Goal: Information Seeking & Learning: Learn about a topic

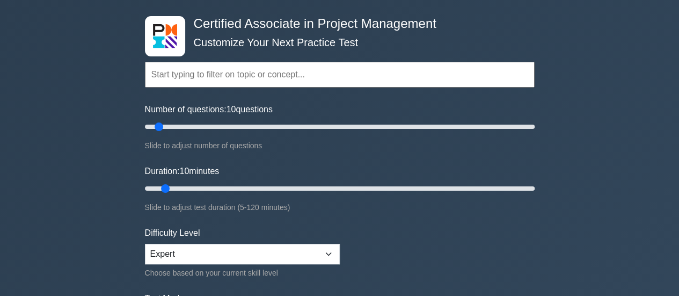
scroll to position [45, 0]
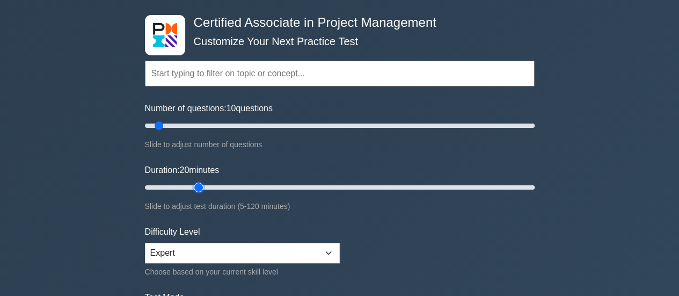
drag, startPoint x: 172, startPoint y: 185, endPoint x: 198, endPoint y: 185, distance: 25.8
type input "20"
click at [198, 185] on input "Duration: 20 minutes" at bounding box center [340, 187] width 390 height 13
type input "15"
click at [171, 127] on input "Number of questions: 15 questions" at bounding box center [340, 125] width 390 height 13
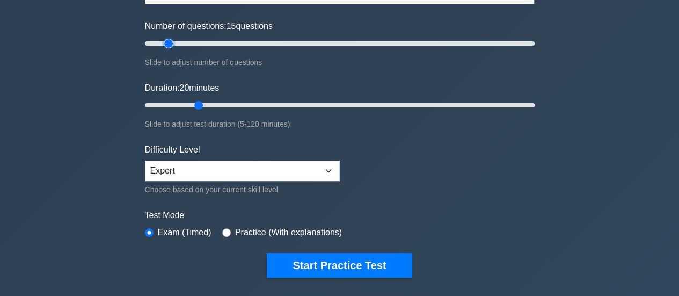
scroll to position [128, 0]
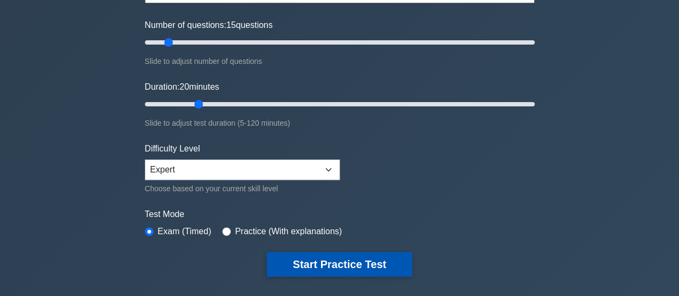
click at [368, 266] on button "Start Practice Test" at bounding box center [339, 264] width 145 height 25
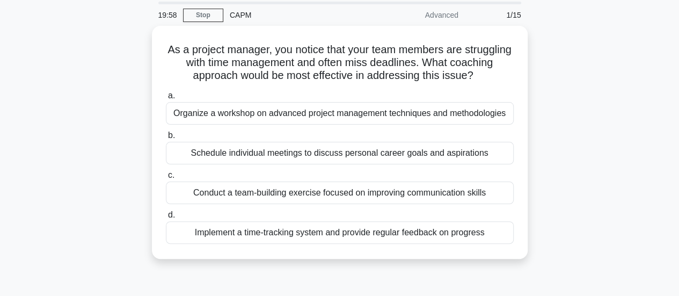
scroll to position [54, 0]
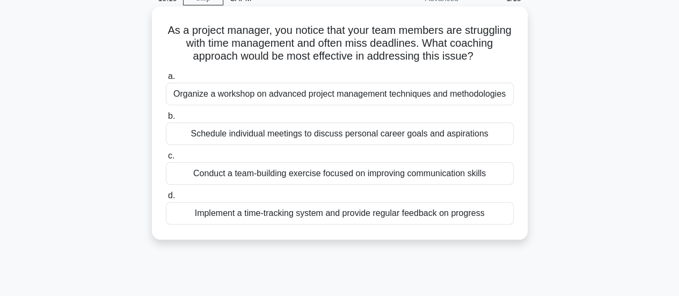
click at [488, 214] on div "Implement a time-tracking system and provide regular feedback on progress" at bounding box center [340, 213] width 348 height 23
click at [166, 199] on input "d. Implement a time-tracking system and provide regular feedback on progress" at bounding box center [166, 195] width 0 height 7
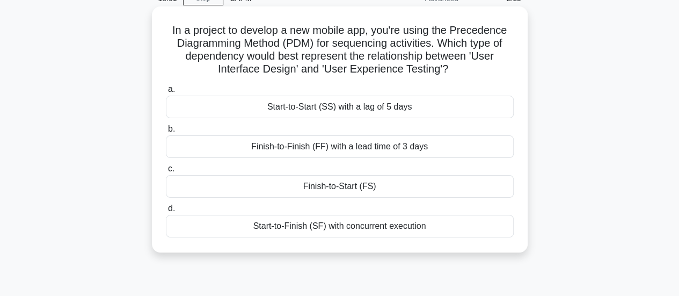
click at [396, 189] on div "Finish-to-Start (FS)" at bounding box center [340, 186] width 348 height 23
click at [166, 172] on input "c. Finish-to-Start (FS)" at bounding box center [166, 168] width 0 height 7
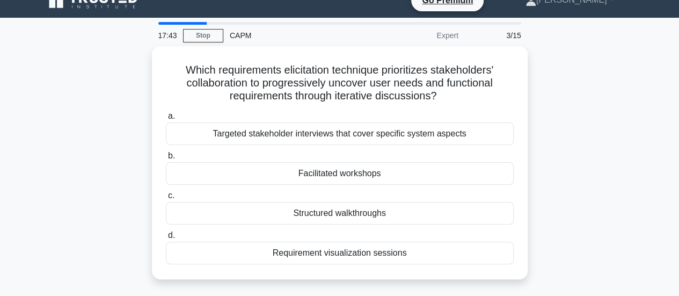
scroll to position [0, 0]
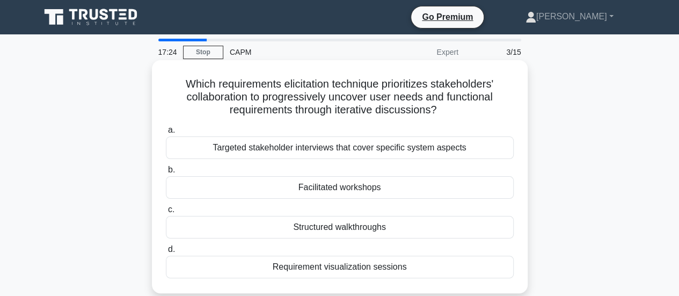
click at [473, 147] on div "Targeted stakeholder interviews that cover specific system aspects" at bounding box center [340, 147] width 348 height 23
click at [166, 134] on input "a. Targeted stakeholder interviews that cover specific system aspects" at bounding box center [166, 130] width 0 height 7
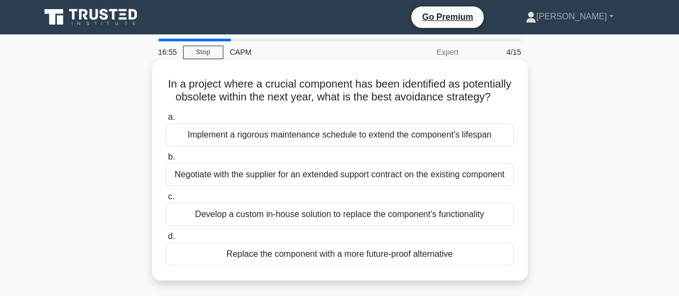
click at [469, 265] on div "Replace the component with a more future-proof alternative" at bounding box center [340, 254] width 348 height 23
click at [166, 240] on input "d. Replace the component with a more future-proof alternative" at bounding box center [166, 236] width 0 height 7
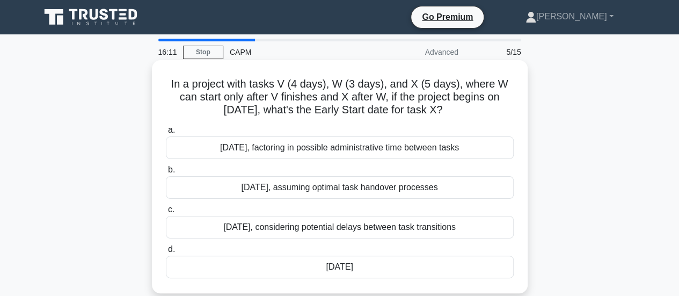
click at [446, 270] on div "July 14th" at bounding box center [340, 266] width 348 height 23
click at [166, 253] on input "d. July 14th" at bounding box center [166, 249] width 0 height 7
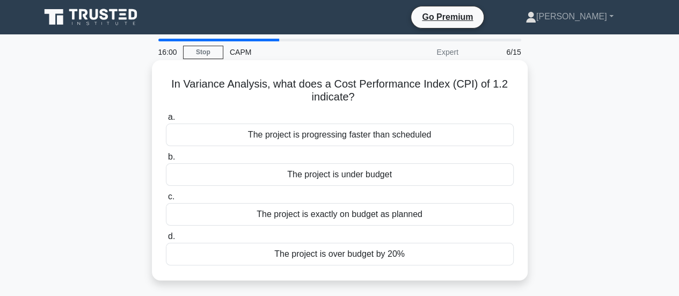
click at [449, 258] on div "The project is over budget by 20%" at bounding box center [340, 254] width 348 height 23
click at [166, 240] on input "d. The project is over budget by 20%" at bounding box center [166, 236] width 0 height 7
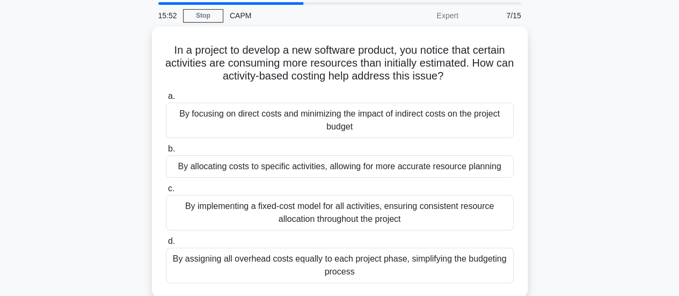
scroll to position [54, 0]
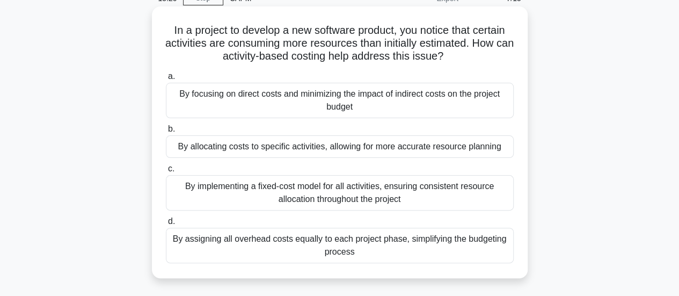
click at [405, 151] on div "By allocating costs to specific activities, allowing for more accurate resource…" at bounding box center [340, 146] width 348 height 23
click at [166, 133] on input "b. By allocating costs to specific activities, allowing for more accurate resou…" at bounding box center [166, 129] width 0 height 7
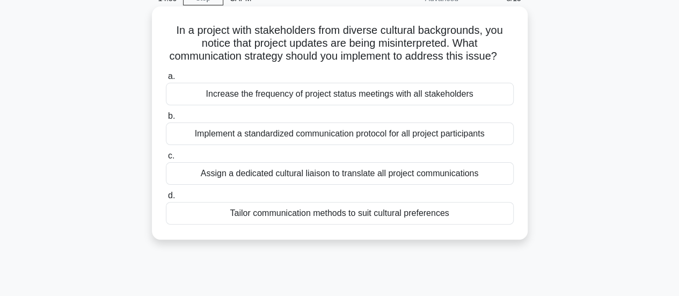
click at [477, 224] on div "Tailor communication methods to suit cultural preferences" at bounding box center [340, 213] width 348 height 23
click at [166, 199] on input "d. Tailor communication methods to suit cultural preferences" at bounding box center [166, 195] width 0 height 7
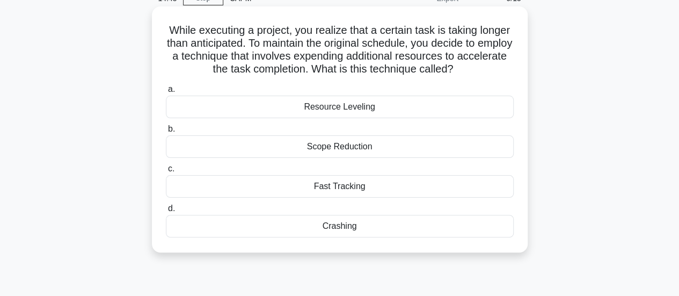
click at [429, 188] on div "Fast Tracking" at bounding box center [340, 186] width 348 height 23
click at [166, 172] on input "c. Fast Tracking" at bounding box center [166, 168] width 0 height 7
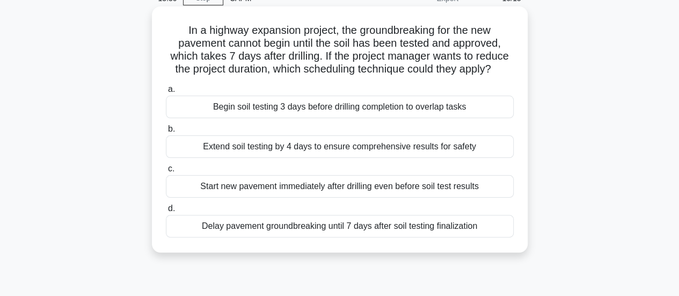
click at [482, 107] on div "Begin soil testing 3 days before drilling completion to overlap tasks" at bounding box center [340, 107] width 348 height 23
click at [166, 93] on input "a. Begin soil testing 3 days before drilling completion to overlap tasks" at bounding box center [166, 89] width 0 height 7
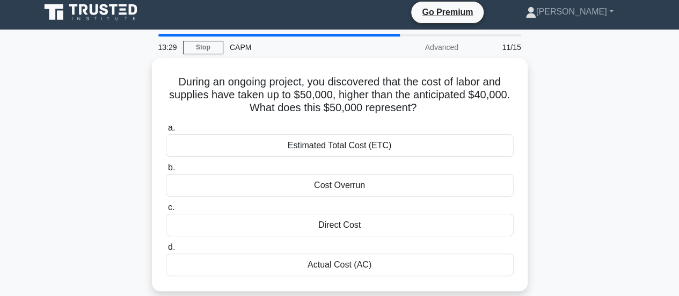
scroll to position [0, 0]
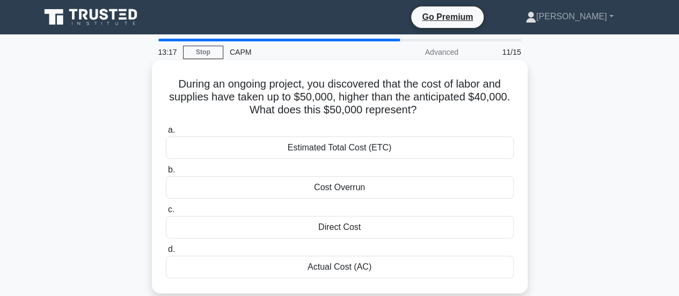
click at [385, 266] on div "Actual Cost (AC)" at bounding box center [340, 266] width 348 height 23
click at [166, 253] on input "d. Actual Cost (AC)" at bounding box center [166, 249] width 0 height 7
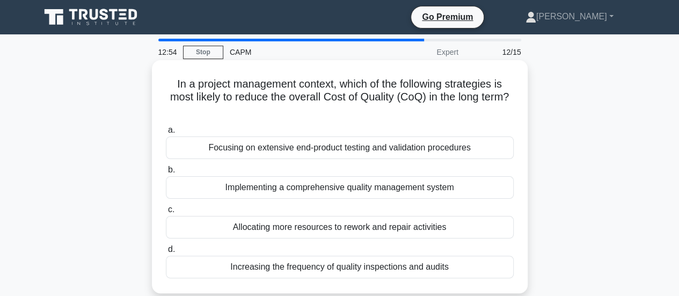
click at [463, 227] on div "Allocating more resources to rework and repair activities" at bounding box center [340, 227] width 348 height 23
click at [166, 213] on input "c. Allocating more resources to rework and repair activities" at bounding box center [166, 209] width 0 height 7
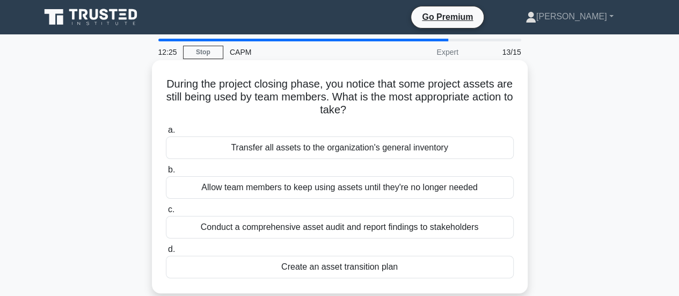
click at [450, 266] on div "Create an asset transition plan" at bounding box center [340, 266] width 348 height 23
click at [166, 253] on input "d. Create an asset transition plan" at bounding box center [166, 249] width 0 height 7
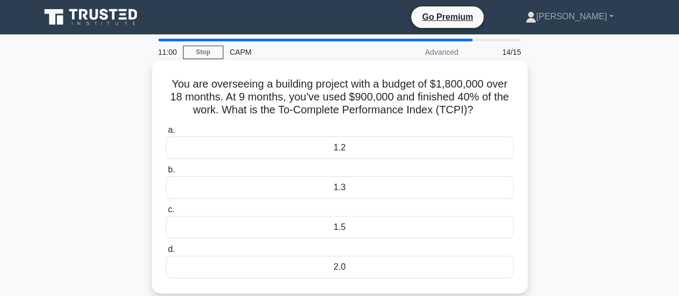
click at [444, 143] on div "1.2" at bounding box center [340, 147] width 348 height 23
click at [166, 134] on input "a. 1.2" at bounding box center [166, 130] width 0 height 7
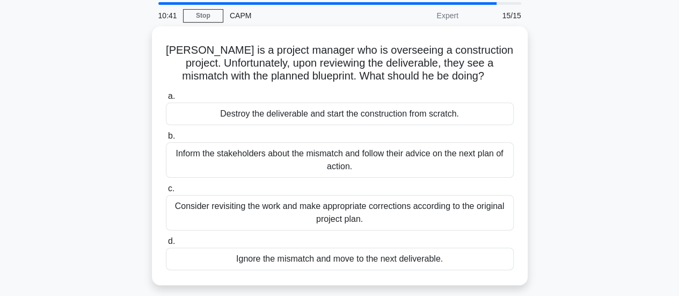
scroll to position [54, 0]
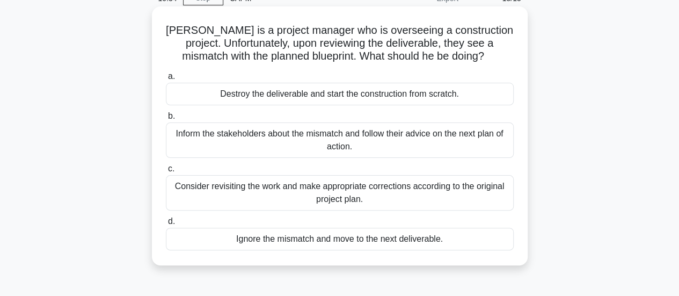
click at [447, 143] on div "Inform the stakeholders about the mismatch and follow their advice on the next …" at bounding box center [340, 139] width 348 height 35
click at [166, 120] on input "b. Inform the stakeholders about the mismatch and follow their advice on the ne…" at bounding box center [166, 116] width 0 height 7
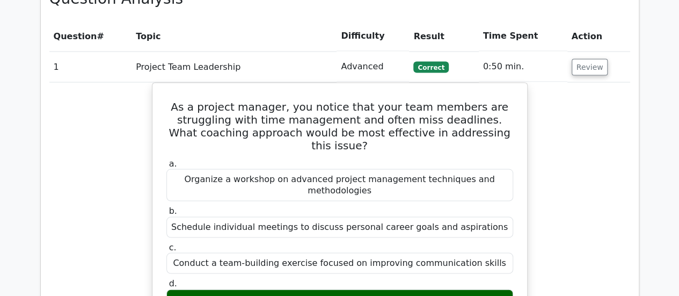
scroll to position [912, 0]
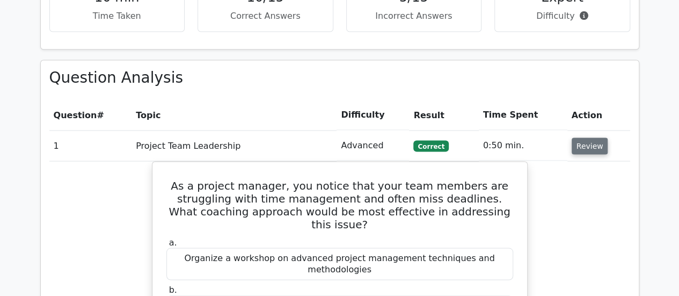
click at [586, 137] on button "Review" at bounding box center [590, 145] width 36 height 17
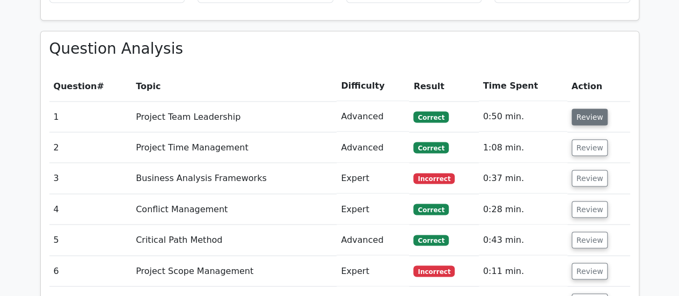
scroll to position [966, 0]
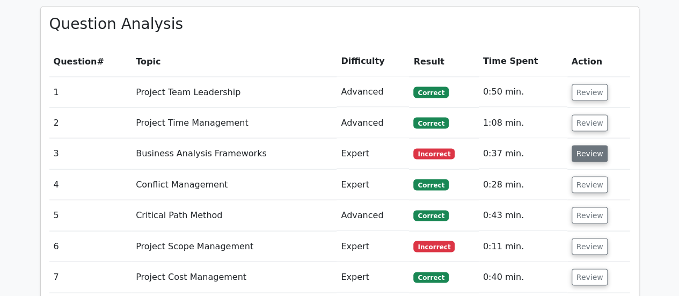
click at [586, 145] on button "Review" at bounding box center [590, 153] width 36 height 17
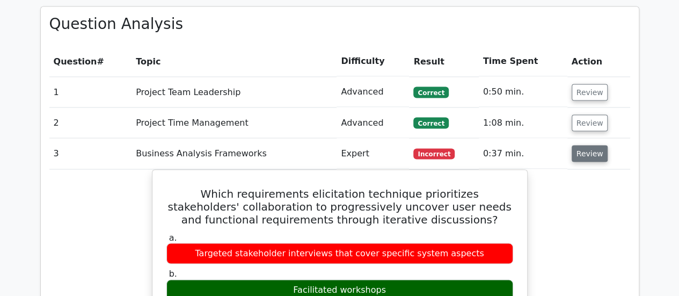
click at [587, 145] on button "Review" at bounding box center [590, 153] width 36 height 17
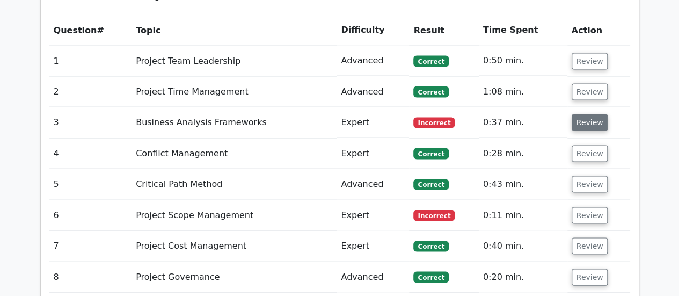
scroll to position [1020, 0]
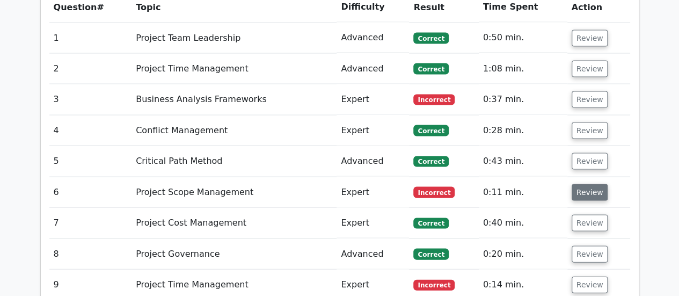
click at [586, 184] on button "Review" at bounding box center [590, 192] width 36 height 17
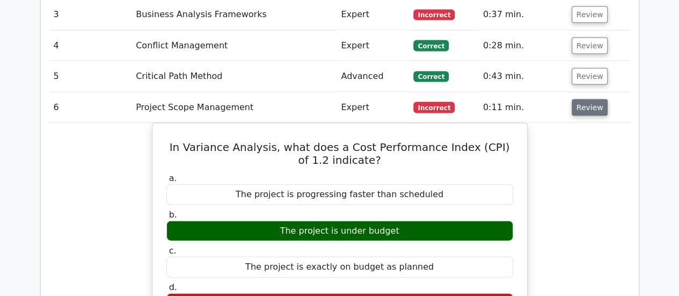
scroll to position [1127, 0]
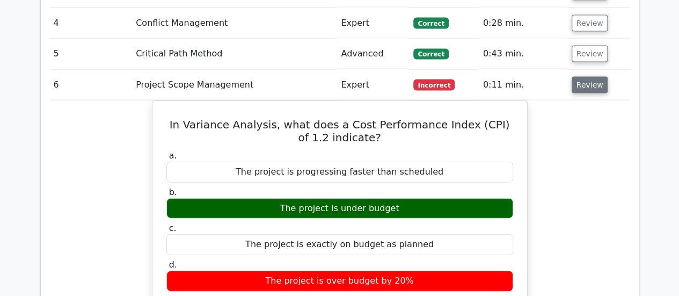
click at [595, 77] on button "Review" at bounding box center [590, 85] width 36 height 17
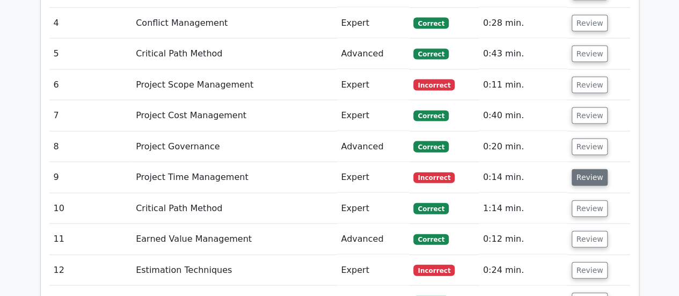
click at [585, 169] on button "Review" at bounding box center [590, 177] width 36 height 17
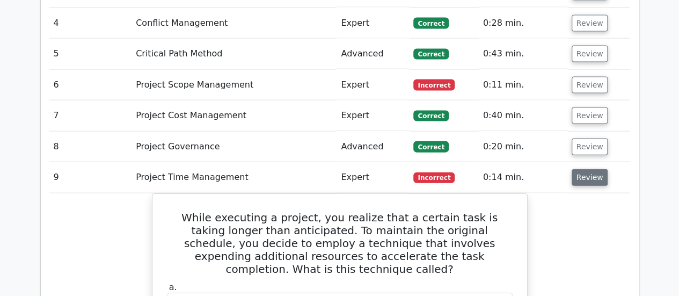
scroll to position [1234, 0]
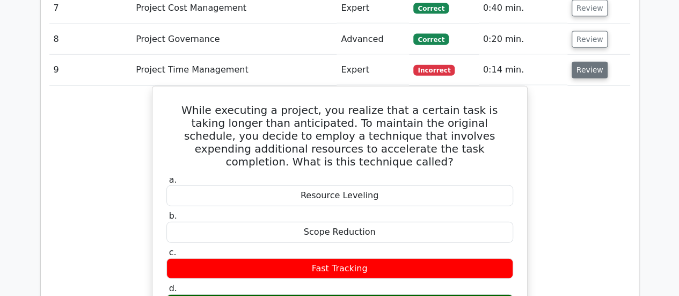
click at [588, 62] on button "Review" at bounding box center [590, 70] width 36 height 17
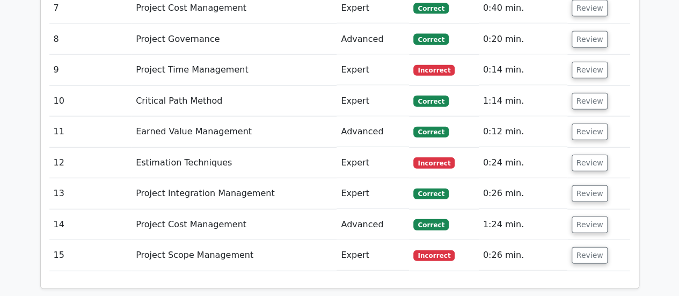
scroll to position [1288, 0]
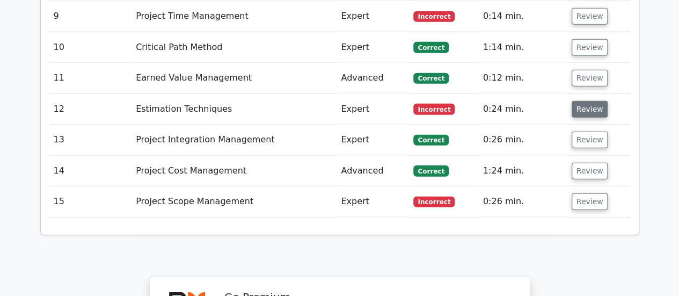
click at [580, 101] on button "Review" at bounding box center [590, 109] width 36 height 17
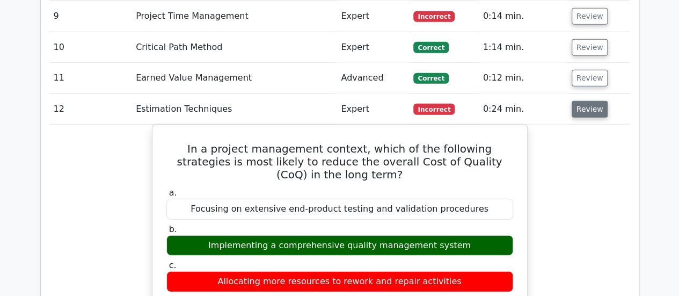
click at [577, 101] on button "Review" at bounding box center [590, 109] width 36 height 17
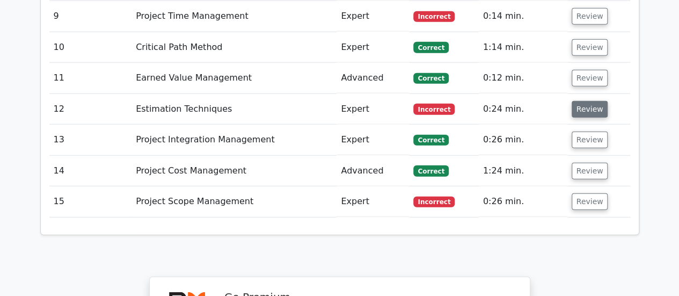
click at [577, 101] on button "Review" at bounding box center [590, 109] width 36 height 17
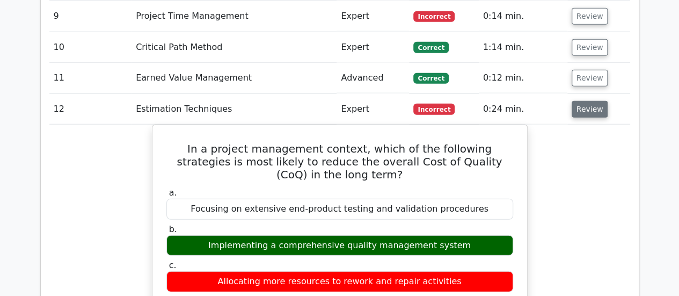
click at [577, 101] on button "Review" at bounding box center [590, 109] width 36 height 17
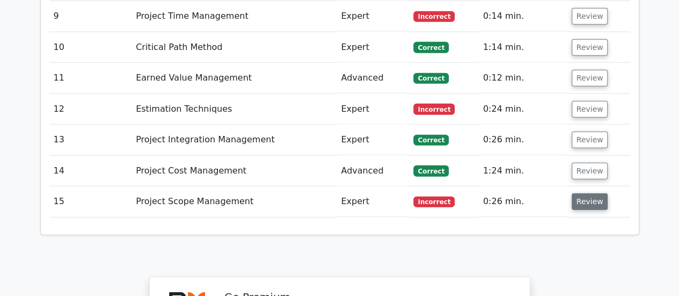
click at [577, 193] on button "Review" at bounding box center [590, 201] width 36 height 17
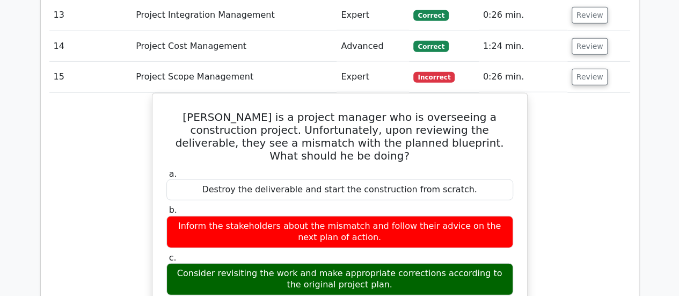
scroll to position [1395, 0]
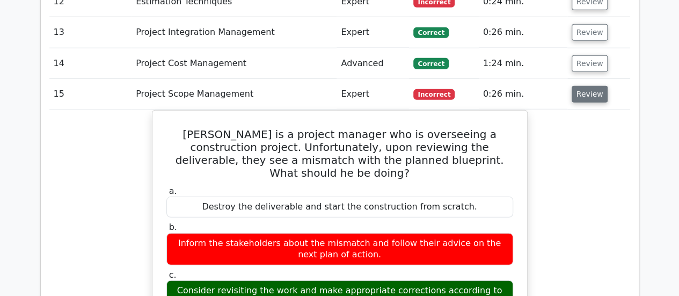
click at [578, 86] on button "Review" at bounding box center [590, 94] width 36 height 17
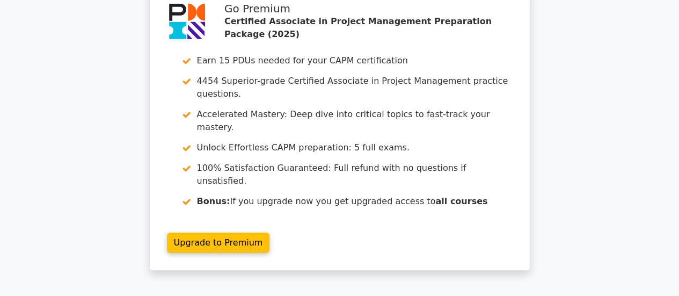
scroll to position [1664, 0]
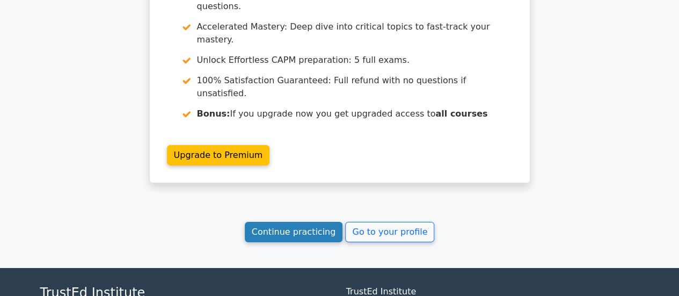
click at [310, 222] on link "Continue practicing" at bounding box center [294, 232] width 98 height 20
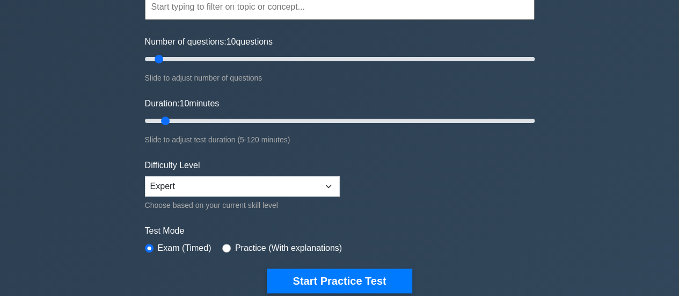
scroll to position [107, 0]
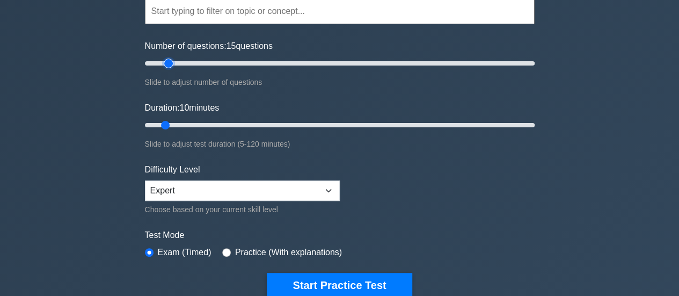
type input "15"
click at [166, 63] on input "Number of questions: 15 questions" at bounding box center [340, 63] width 390 height 13
drag, startPoint x: 166, startPoint y: 121, endPoint x: 209, endPoint y: 122, distance: 42.9
click at [209, 122] on input "Duration: 20 minutes" at bounding box center [340, 125] width 390 height 13
drag, startPoint x: 215, startPoint y: 122, endPoint x: 206, endPoint y: 125, distance: 9.5
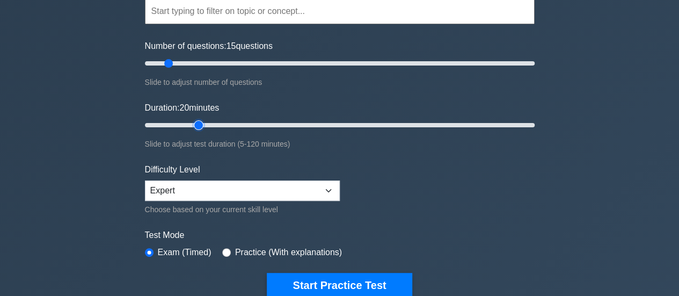
type input "20"
click at [206, 125] on input "Duration: 20 minutes" at bounding box center [340, 125] width 390 height 13
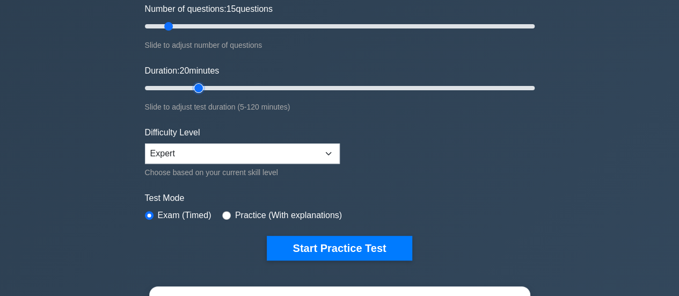
scroll to position [161, 0]
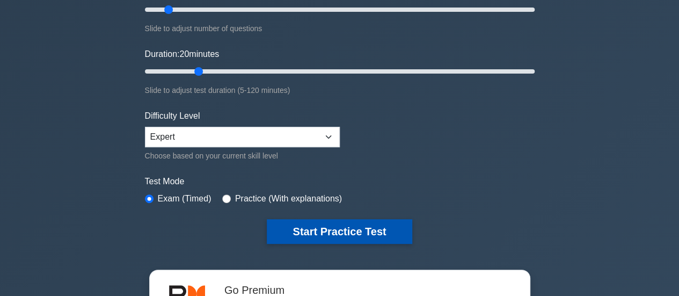
click at [356, 233] on button "Start Practice Test" at bounding box center [339, 231] width 145 height 25
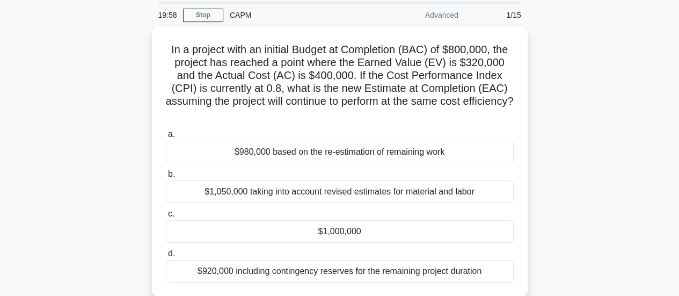
scroll to position [54, 0]
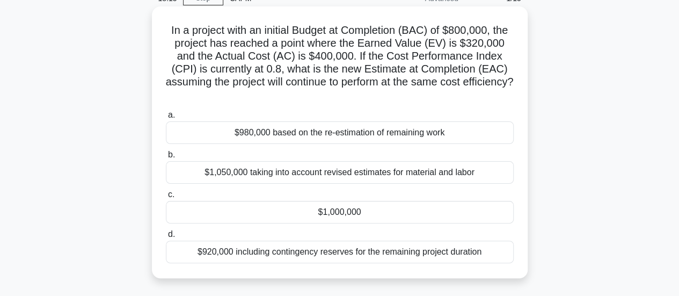
click at [350, 136] on div "$980,000 based on the re-estimation of remaining work" at bounding box center [340, 132] width 348 height 23
click at [166, 119] on input "a. $980,000 based on the re-estimation of remaining work" at bounding box center [166, 115] width 0 height 7
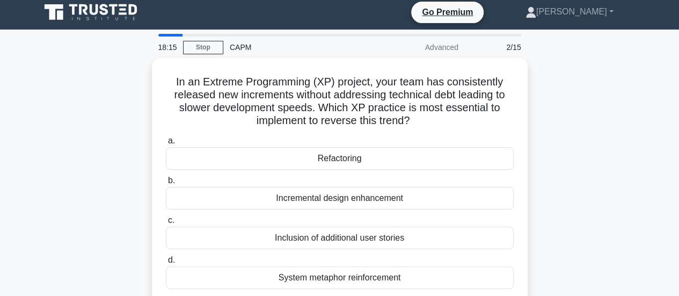
scroll to position [0, 0]
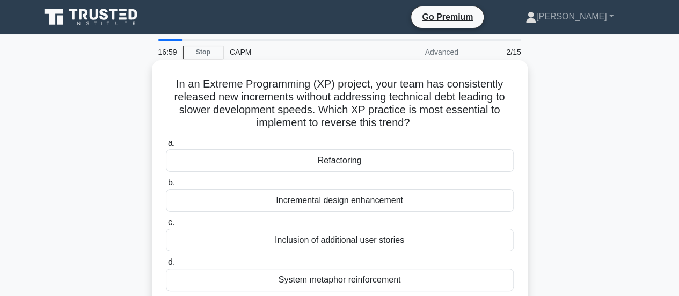
click at [413, 195] on div "Incremental design enhancement" at bounding box center [340, 200] width 348 height 23
click at [166, 186] on input "b. Incremental design enhancement" at bounding box center [166, 182] width 0 height 7
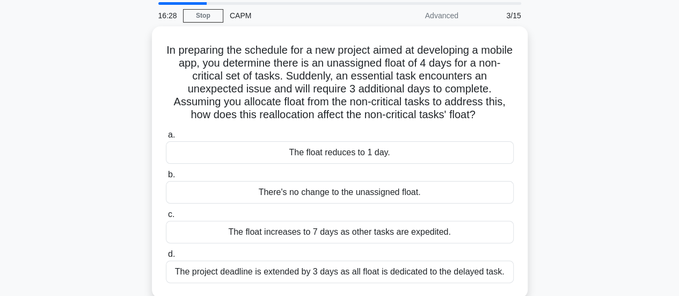
scroll to position [54, 0]
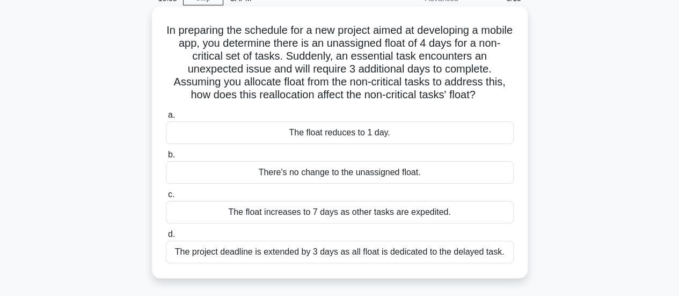
click at [468, 132] on div "The float reduces to 1 day." at bounding box center [340, 132] width 348 height 23
click at [166, 119] on input "a. The float reduces to 1 day." at bounding box center [166, 115] width 0 height 7
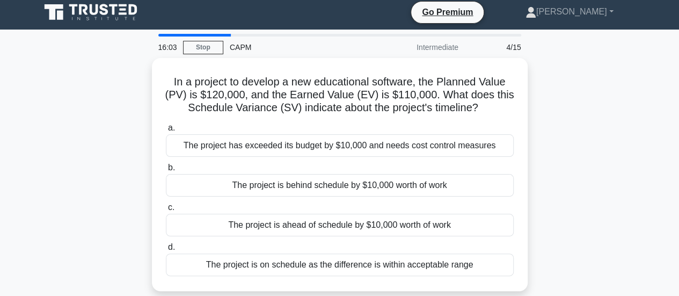
scroll to position [0, 0]
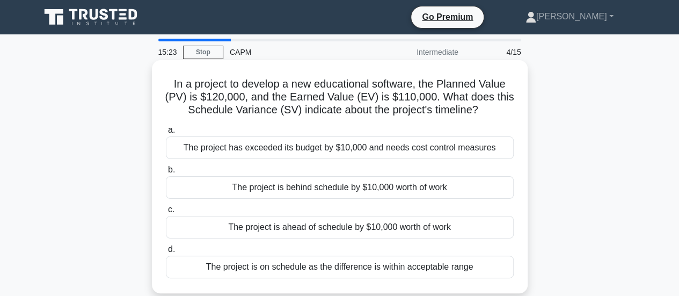
click at [467, 186] on div "The project is behind schedule by $10,000 worth of work" at bounding box center [340, 187] width 348 height 23
click at [166, 173] on input "b. The project is behind schedule by $10,000 worth of work" at bounding box center [166, 169] width 0 height 7
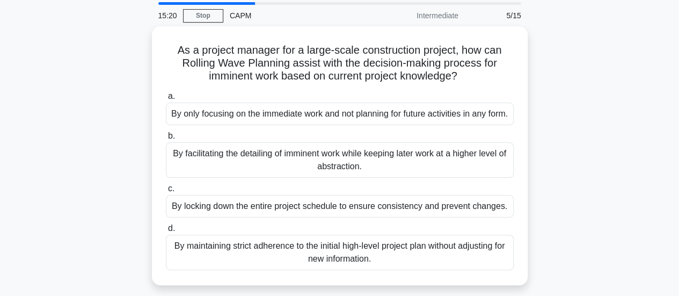
scroll to position [54, 0]
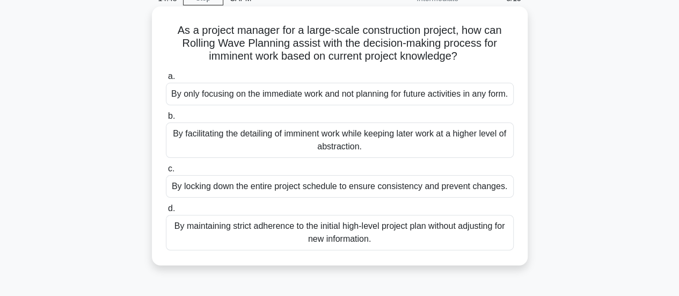
click at [412, 147] on div "By facilitating the detailing of imminent work while keeping later work at a hi…" at bounding box center [340, 139] width 348 height 35
click at [166, 120] on input "b. By facilitating the detailing of imminent work while keeping later work at a…" at bounding box center [166, 116] width 0 height 7
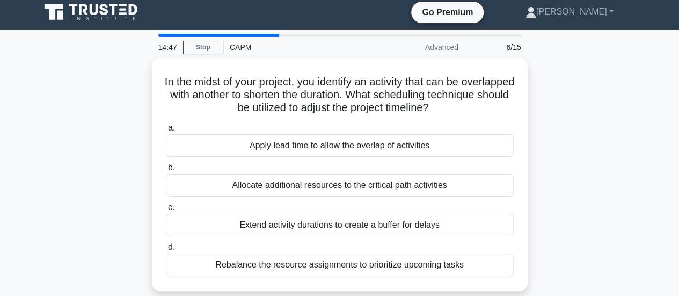
scroll to position [0, 0]
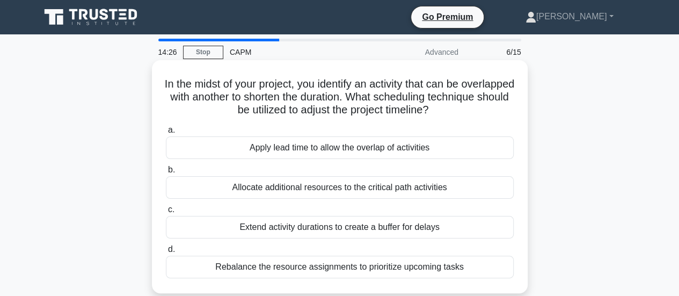
click at [445, 148] on div "Apply lead time to allow the overlap of activities" at bounding box center [340, 147] width 348 height 23
click at [166, 134] on input "a. Apply lead time to allow the overlap of activities" at bounding box center [166, 130] width 0 height 7
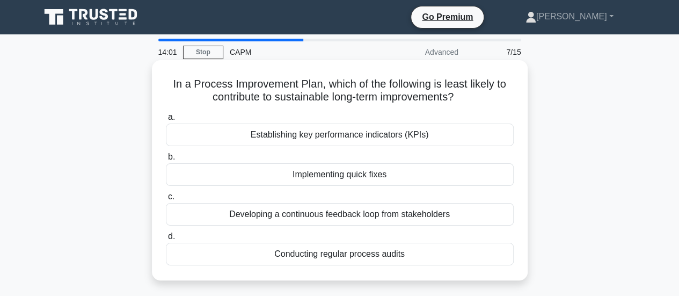
click at [412, 176] on div "Implementing quick fixes" at bounding box center [340, 174] width 348 height 23
click at [166, 160] on input "b. Implementing quick fixes" at bounding box center [166, 156] width 0 height 7
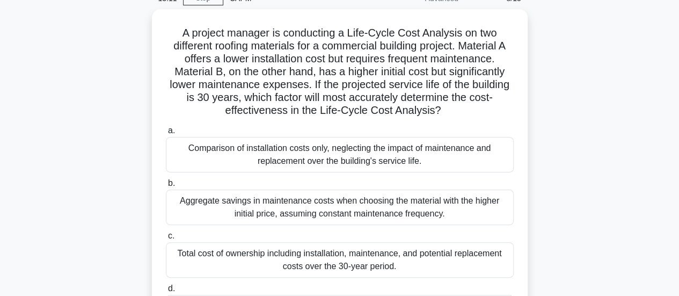
scroll to position [107, 0]
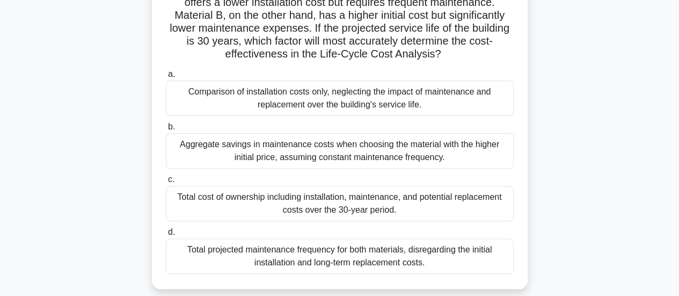
click at [419, 208] on div "Total cost of ownership including installation, maintenance, and potential repl…" at bounding box center [340, 203] width 348 height 35
click at [166, 183] on input "c. Total cost of ownership including installation, maintenance, and potential r…" at bounding box center [166, 179] width 0 height 7
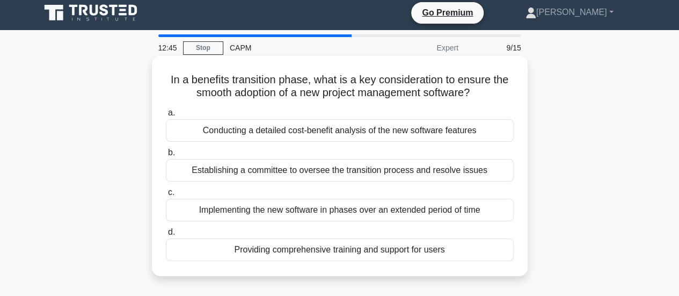
scroll to position [0, 0]
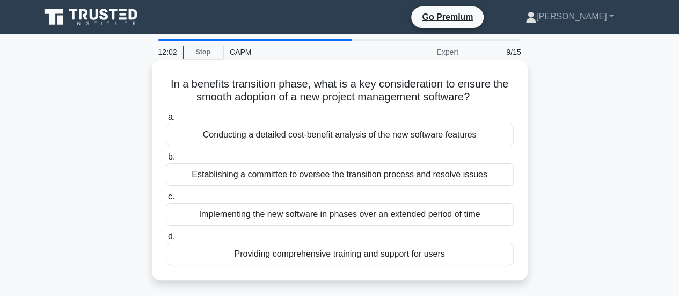
click at [468, 250] on div "Providing comprehensive training and support for users" at bounding box center [340, 254] width 348 height 23
click at [166, 240] on input "d. Providing comprehensive training and support for users" at bounding box center [166, 236] width 0 height 7
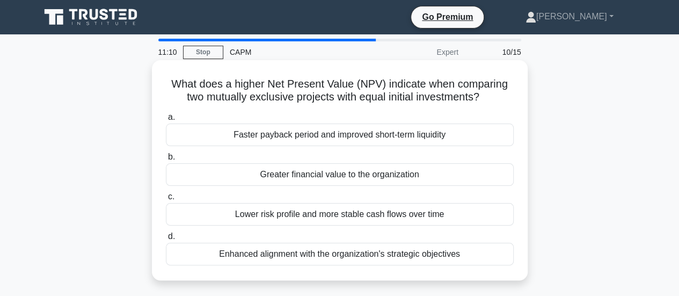
click at [480, 175] on div "Greater financial value to the organization" at bounding box center [340, 174] width 348 height 23
click at [166, 160] on input "b. Greater financial value to the organization" at bounding box center [166, 156] width 0 height 7
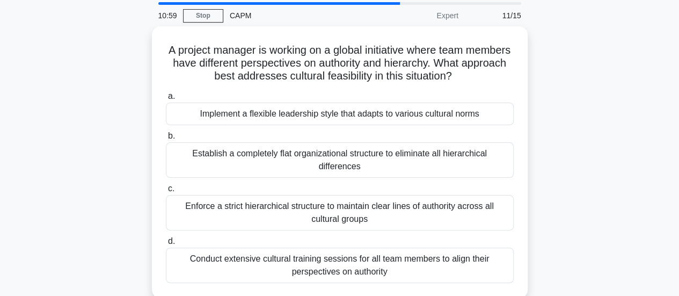
scroll to position [54, 0]
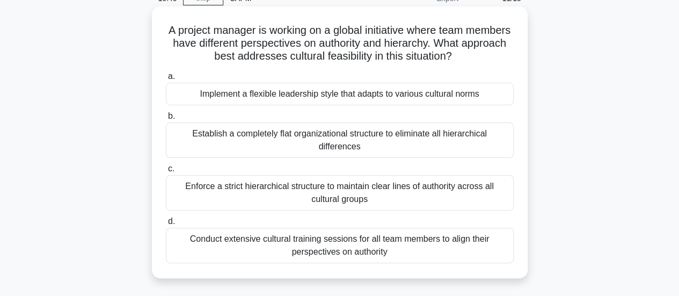
click at [488, 95] on div "Implement a flexible leadership style that adapts to various cultural norms" at bounding box center [340, 94] width 348 height 23
click at [166, 80] on input "a. Implement a flexible leadership style that adapts to various cultural norms" at bounding box center [166, 76] width 0 height 7
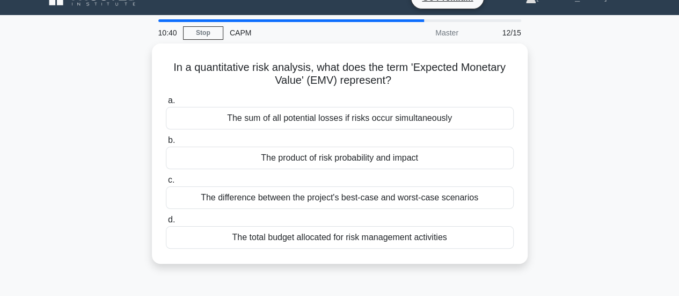
scroll to position [0, 0]
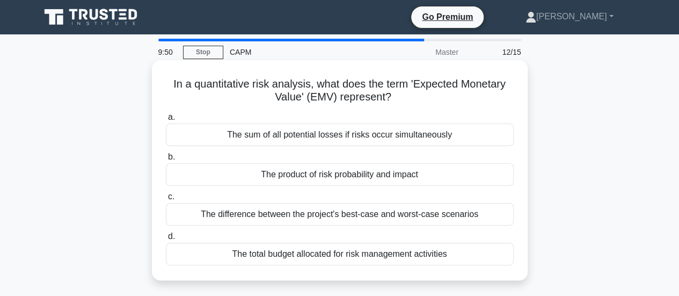
click at [413, 217] on div "The difference between the project's best-case and worst-case scenarios" at bounding box center [340, 214] width 348 height 23
click at [166, 200] on input "c. The difference between the project's best-case and worst-case scenarios" at bounding box center [166, 196] width 0 height 7
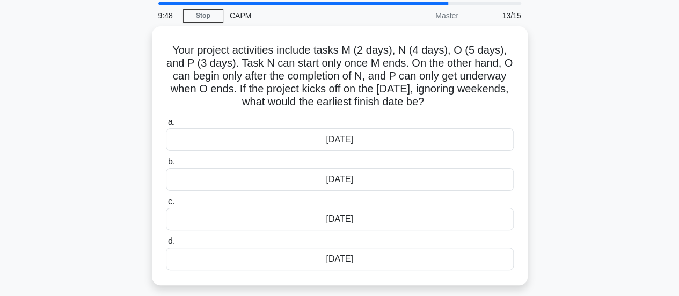
scroll to position [54, 0]
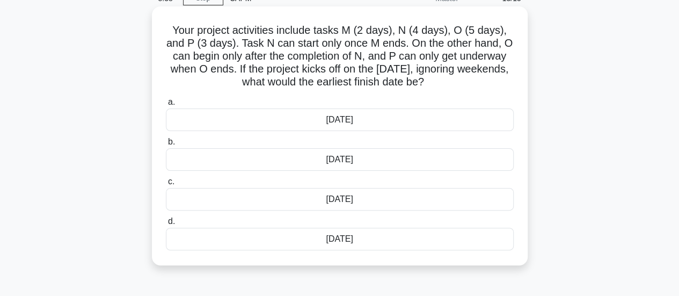
click at [410, 160] on div "[DATE]" at bounding box center [340, 159] width 348 height 23
click at [166, 145] on input "b. 17th of September" at bounding box center [166, 141] width 0 height 7
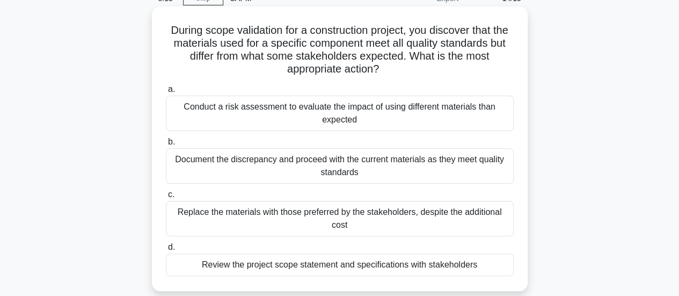
click at [486, 265] on div "Review the project scope statement and specifications with stakeholders" at bounding box center [340, 264] width 348 height 23
click at [166, 251] on input "d. Review the project scope statement and specifications with stakeholders" at bounding box center [166, 247] width 0 height 7
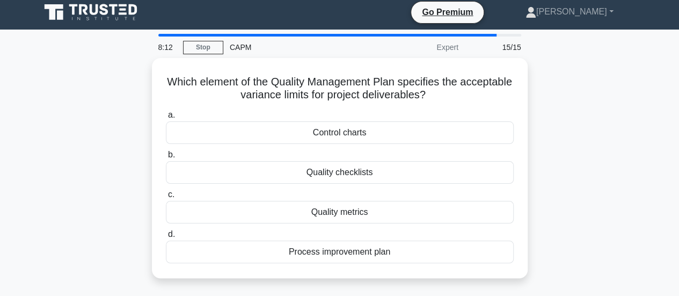
scroll to position [0, 0]
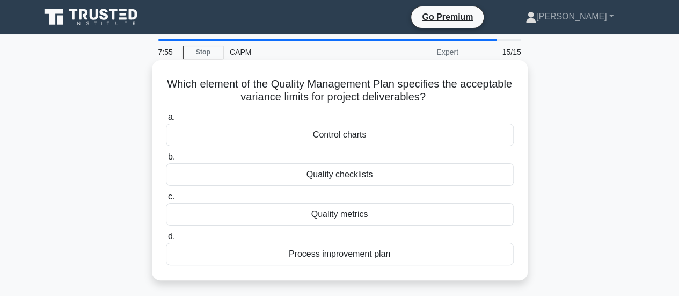
click at [392, 130] on div "Control charts" at bounding box center [340, 134] width 348 height 23
click at [166, 121] on input "a. Control charts" at bounding box center [166, 117] width 0 height 7
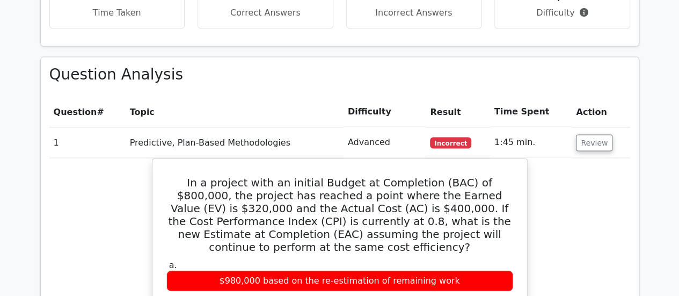
scroll to position [966, 0]
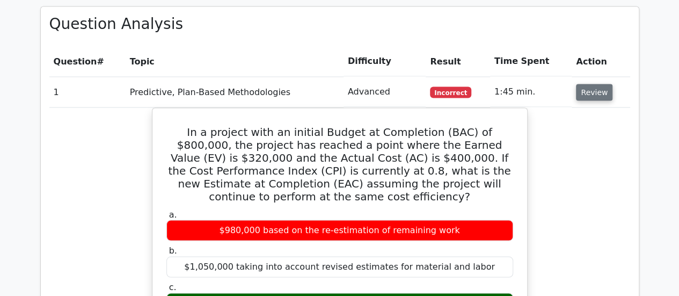
click at [587, 84] on button "Review" at bounding box center [594, 92] width 36 height 17
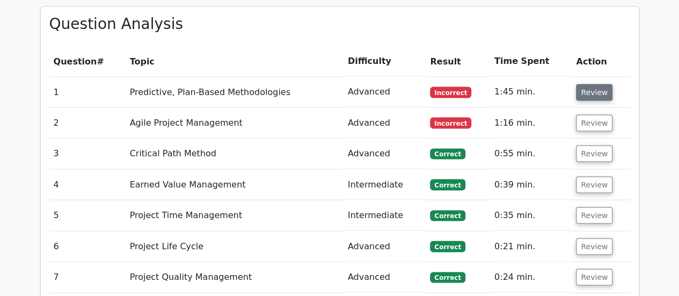
click at [587, 84] on button "Review" at bounding box center [594, 92] width 36 height 17
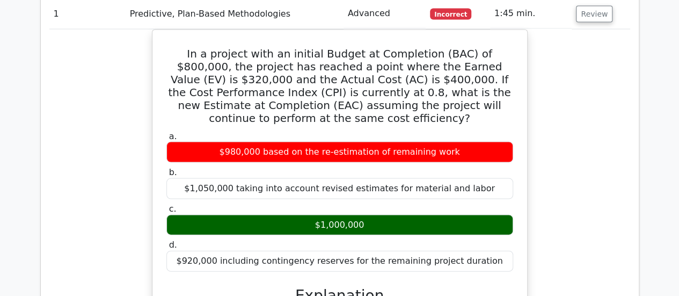
scroll to position [1020, 0]
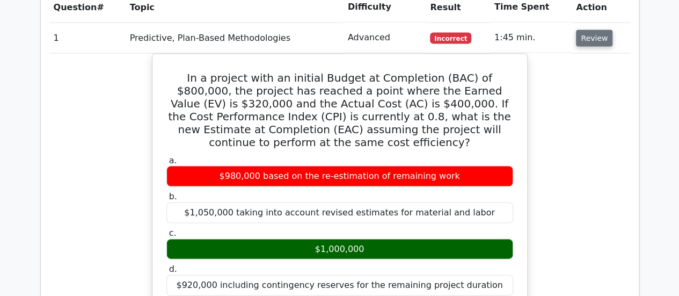
click at [576, 30] on button "Review" at bounding box center [594, 38] width 36 height 17
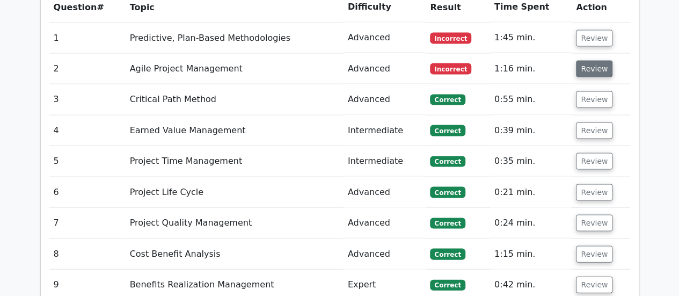
scroll to position [966, 0]
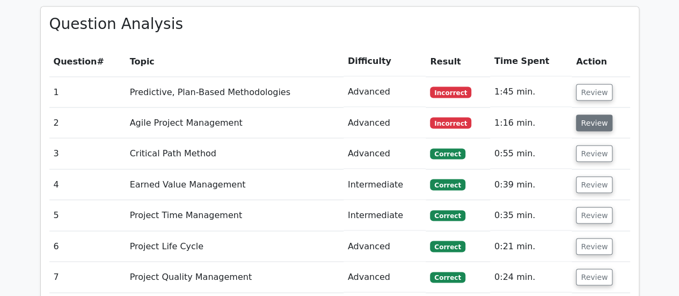
click at [600, 114] on button "Review" at bounding box center [594, 122] width 36 height 17
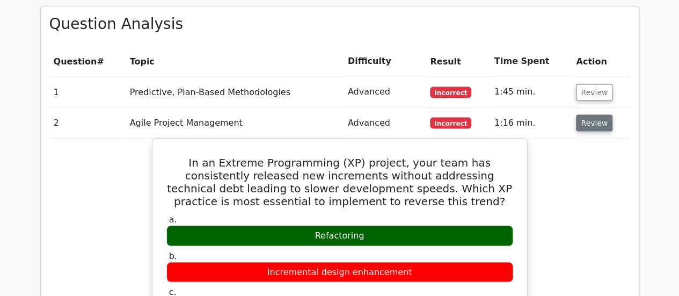
click at [599, 114] on button "Review" at bounding box center [594, 122] width 36 height 17
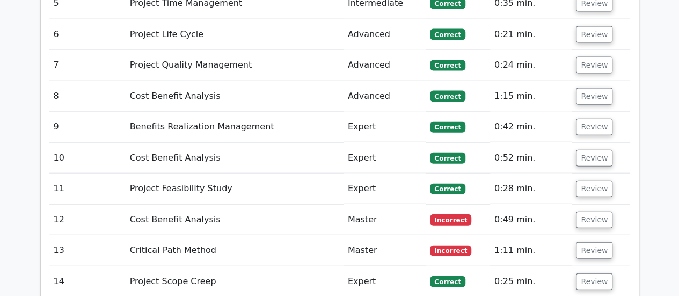
scroll to position [1181, 0]
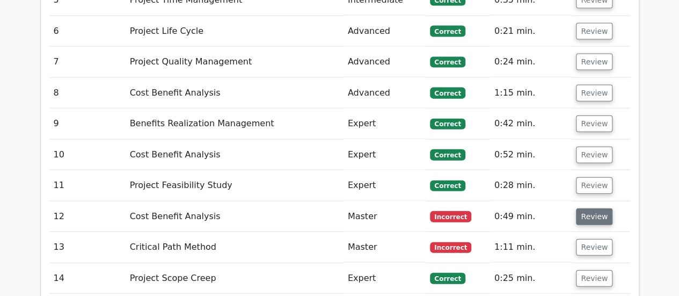
click at [590, 208] on button "Review" at bounding box center [594, 216] width 36 height 17
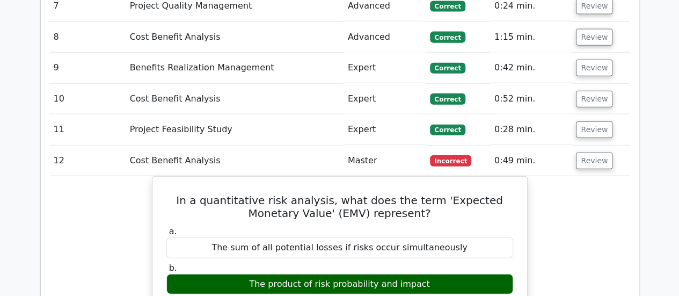
scroll to position [1288, 0]
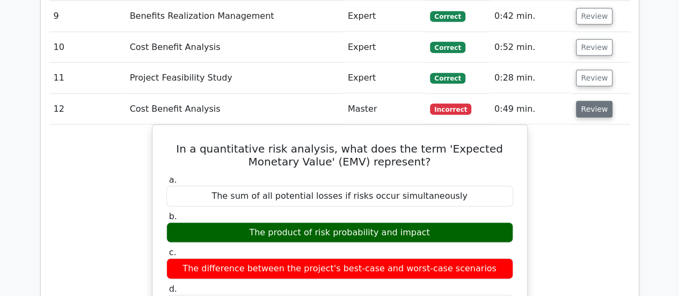
click at [581, 101] on button "Review" at bounding box center [594, 109] width 36 height 17
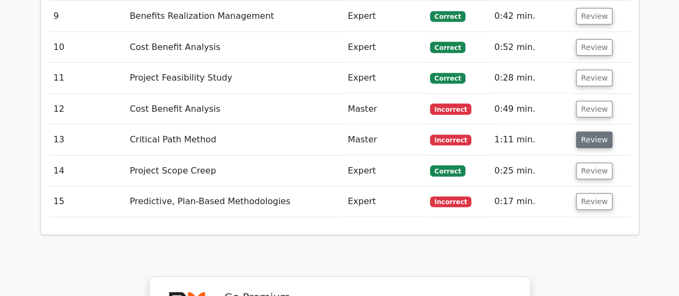
click at [580, 131] on button "Review" at bounding box center [594, 139] width 36 height 17
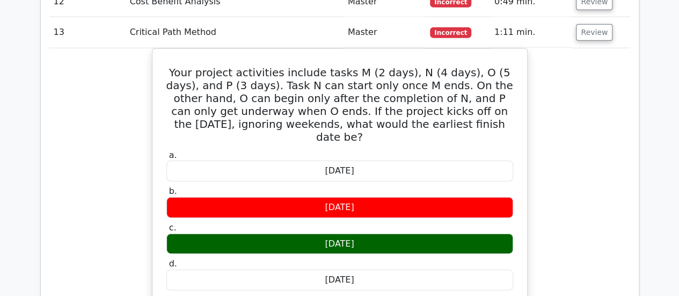
scroll to position [1342, 0]
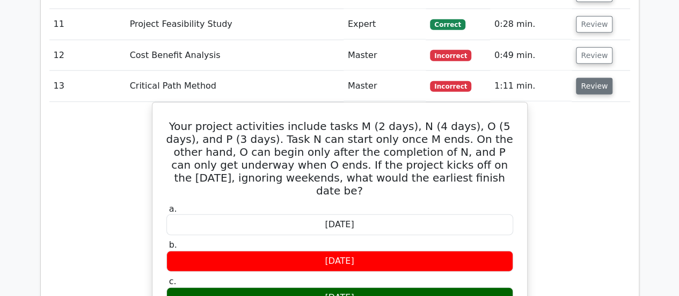
click at [583, 78] on button "Review" at bounding box center [594, 86] width 36 height 17
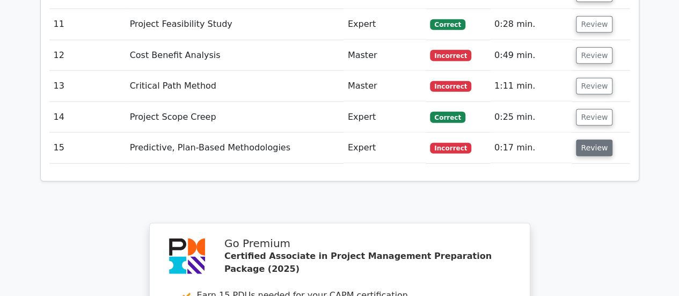
click at [581, 140] on button "Review" at bounding box center [594, 148] width 36 height 17
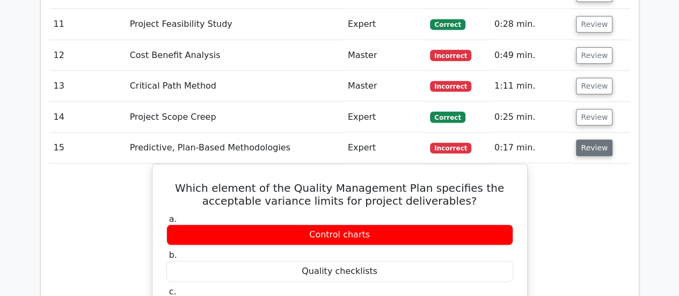
click at [588, 140] on button "Review" at bounding box center [594, 148] width 36 height 17
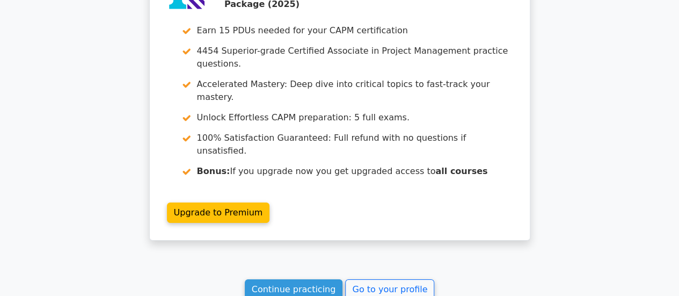
scroll to position [1610, 0]
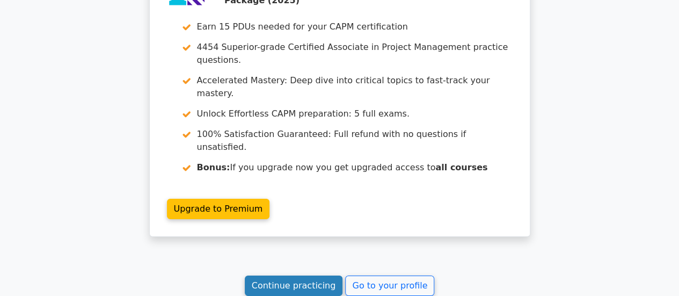
click at [294, 275] on link "Continue practicing" at bounding box center [294, 285] width 98 height 20
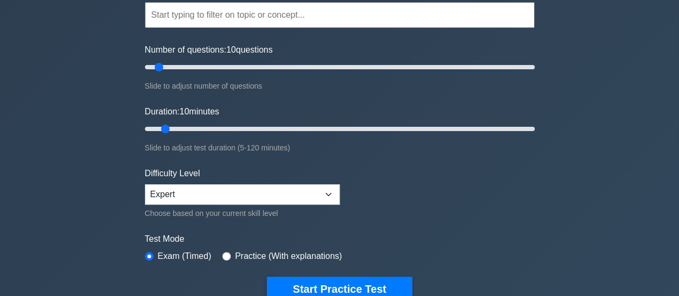
scroll to position [54, 0]
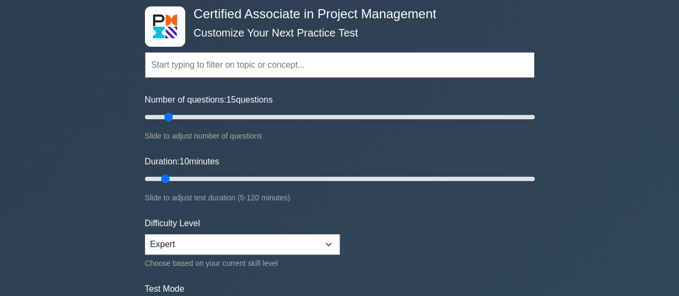
drag, startPoint x: 158, startPoint y: 119, endPoint x: 168, endPoint y: 118, distance: 10.3
type input "15"
click at [168, 118] on input "Number of questions: 15 questions" at bounding box center [340, 117] width 390 height 13
drag, startPoint x: 169, startPoint y: 179, endPoint x: 191, endPoint y: 178, distance: 22.0
click at [192, 178] on input "Duration: 20 minutes" at bounding box center [340, 178] width 390 height 13
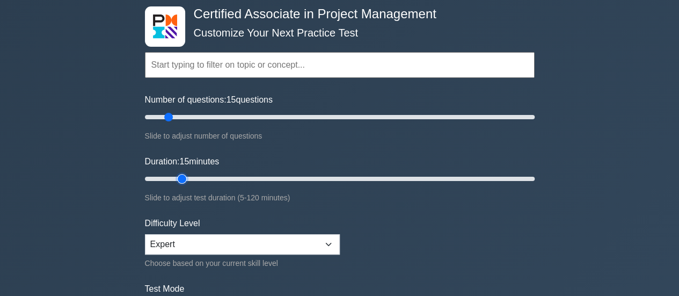
type input "20"
click at [192, 177] on input "Duration: 20 minutes" at bounding box center [340, 178] width 390 height 13
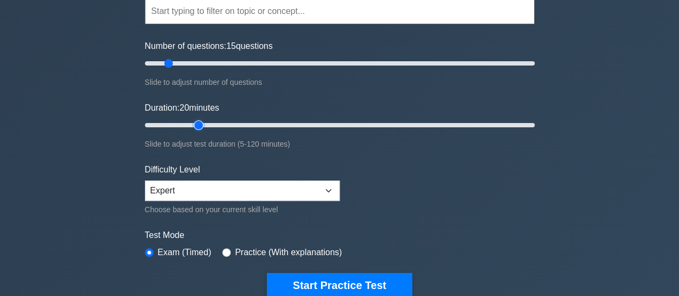
scroll to position [161, 0]
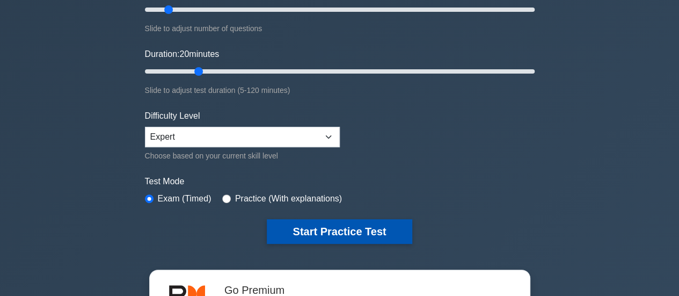
click at [338, 226] on button "Start Practice Test" at bounding box center [339, 231] width 145 height 25
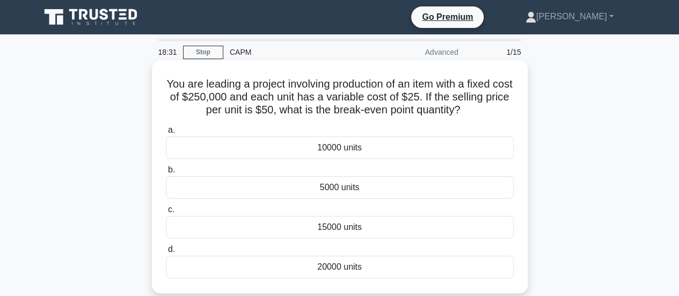
click at [455, 191] on div "5000 units" at bounding box center [340, 187] width 348 height 23
click at [166, 173] on input "b. 5000 units" at bounding box center [166, 169] width 0 height 7
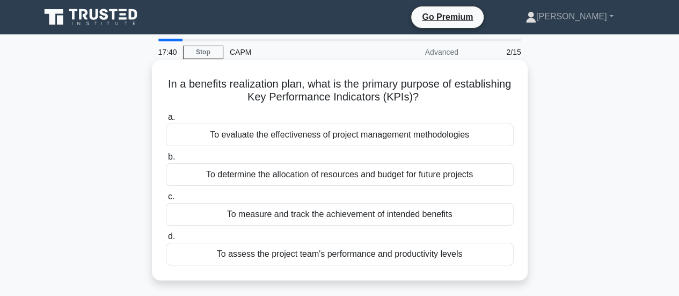
click at [477, 251] on div "To assess the project team's performance and productivity levels" at bounding box center [340, 254] width 348 height 23
click at [166, 240] on input "d. To assess the project team's performance and productivity levels" at bounding box center [166, 236] width 0 height 7
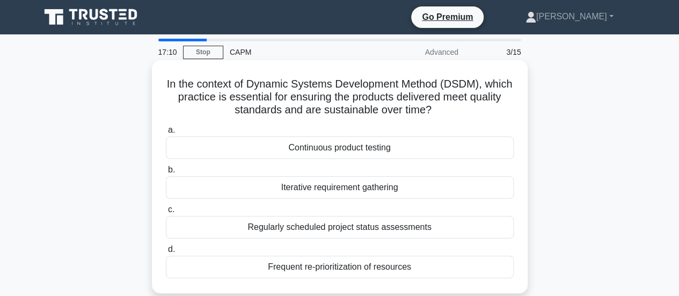
click at [449, 147] on div "Continuous product testing" at bounding box center [340, 147] width 348 height 23
click at [166, 134] on input "a. Continuous product testing" at bounding box center [166, 130] width 0 height 7
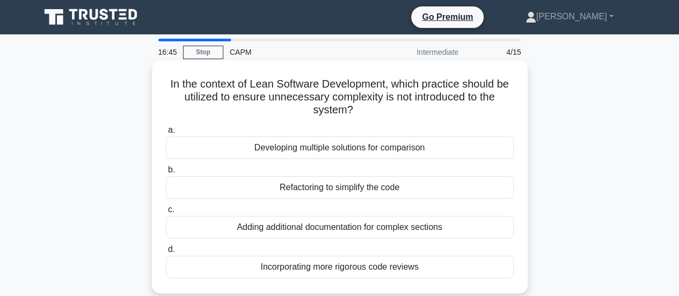
click at [444, 193] on div "Refactoring to simplify the code" at bounding box center [340, 187] width 348 height 23
click at [166, 173] on input "b. Refactoring to simplify the code" at bounding box center [166, 169] width 0 height 7
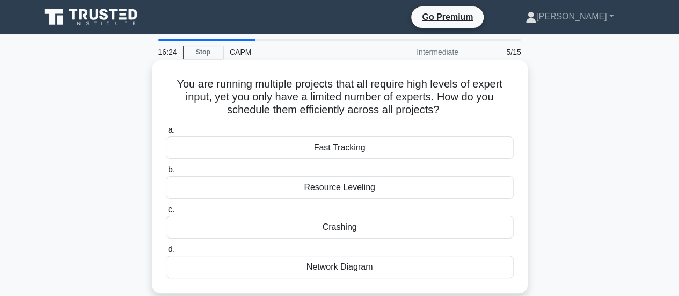
click at [360, 189] on div "Resource Leveling" at bounding box center [340, 187] width 348 height 23
click at [166, 173] on input "b. Resource Leveling" at bounding box center [166, 169] width 0 height 7
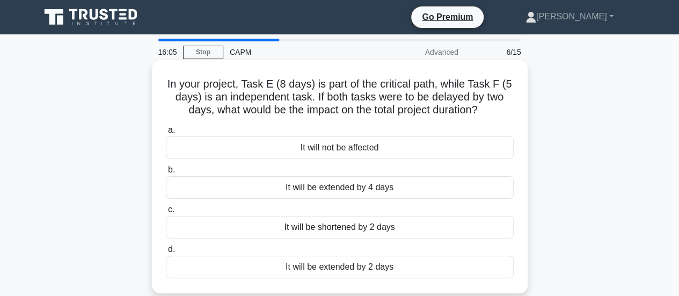
click at [413, 266] on div "It will be extended by 2 days" at bounding box center [340, 266] width 348 height 23
click at [166, 253] on input "d. It will be extended by 2 days" at bounding box center [166, 249] width 0 height 7
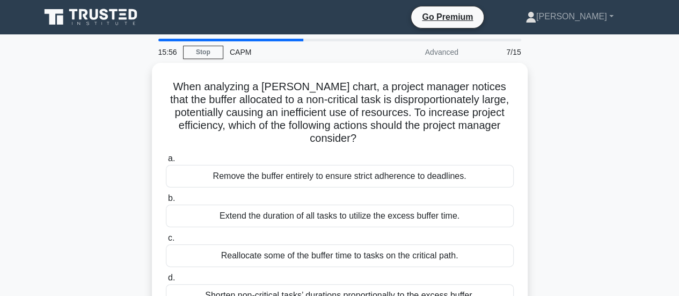
scroll to position [54, 0]
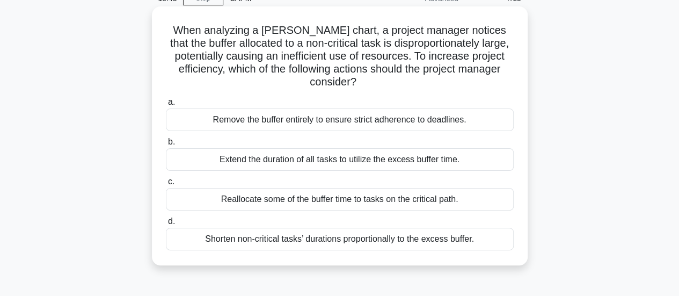
click at [481, 200] on div "Reallocate some of the buffer time to tasks on the critical path." at bounding box center [340, 199] width 348 height 23
click at [166, 185] on input "c. Reallocate some of the buffer time to tasks on the critical path." at bounding box center [166, 181] width 0 height 7
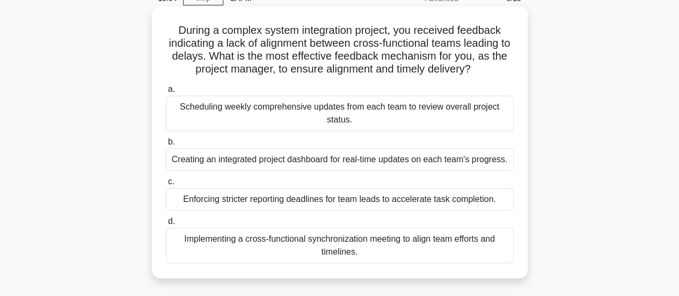
click at [444, 160] on div "Creating an integrated project dashboard for real-time updates on each team's p…" at bounding box center [340, 159] width 348 height 23
click at [166, 145] on input "b. Creating an integrated project dashboard for real-time updates on each team'…" at bounding box center [166, 141] width 0 height 7
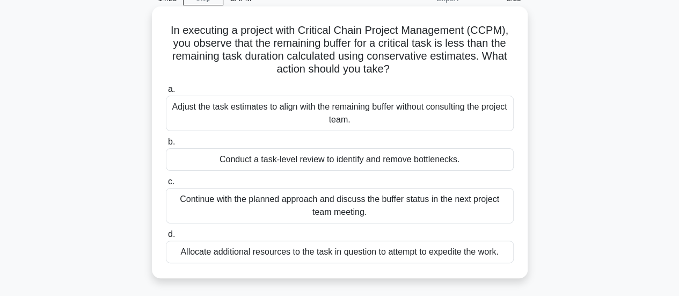
click at [493, 158] on div "Conduct a task-level review to identify and remove bottlenecks." at bounding box center [340, 159] width 348 height 23
click at [166, 145] on input "b. Conduct a task-level review to identify and remove bottlenecks." at bounding box center [166, 141] width 0 height 7
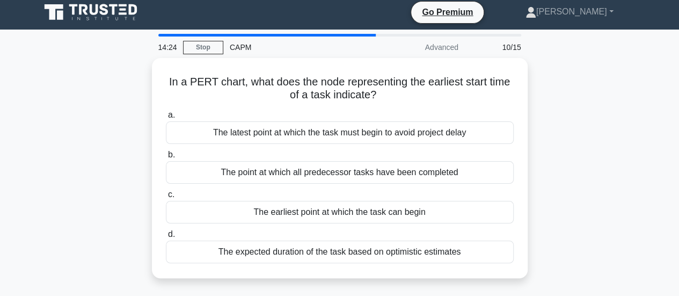
scroll to position [0, 0]
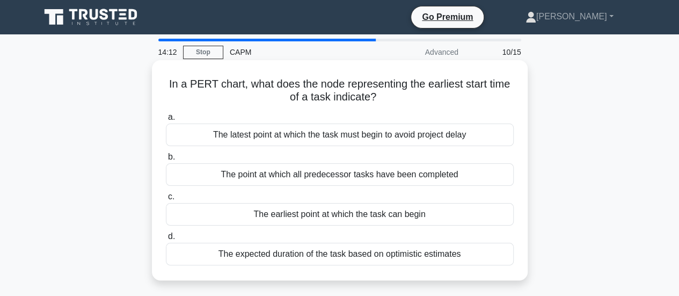
click at [458, 215] on div "The earliest point at which the task can begin" at bounding box center [340, 214] width 348 height 23
click at [166, 200] on input "c. The earliest point at which the task can begin" at bounding box center [166, 196] width 0 height 7
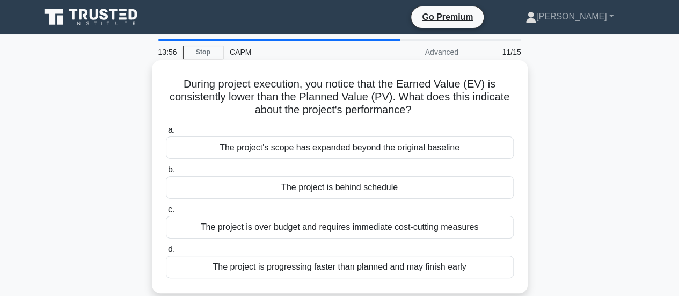
click at [482, 227] on div "The project is over budget and requires immediate cost-cutting measures" at bounding box center [340, 227] width 348 height 23
click at [166, 213] on input "c. The project is over budget and requires immediate cost-cutting measures" at bounding box center [166, 209] width 0 height 7
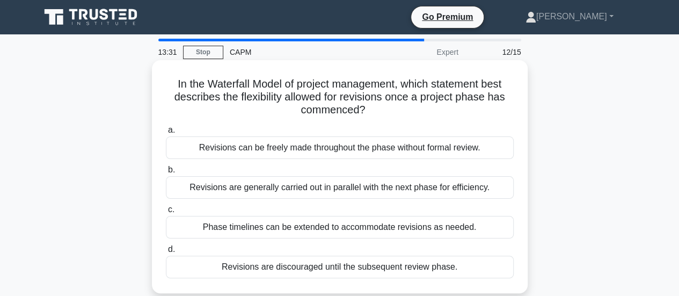
click at [464, 266] on div "Revisions are discouraged until the subsequent review phase." at bounding box center [340, 266] width 348 height 23
click at [166, 253] on input "d. Revisions are discouraged until the subsequent review phase." at bounding box center [166, 249] width 0 height 7
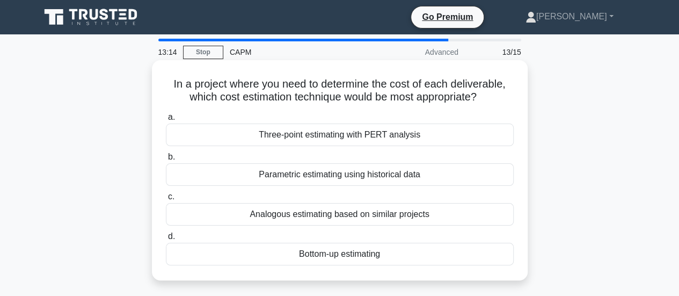
click at [438, 174] on div "Parametric estimating using historical data" at bounding box center [340, 174] width 348 height 23
click at [166, 160] on input "b. Parametric estimating using historical data" at bounding box center [166, 156] width 0 height 7
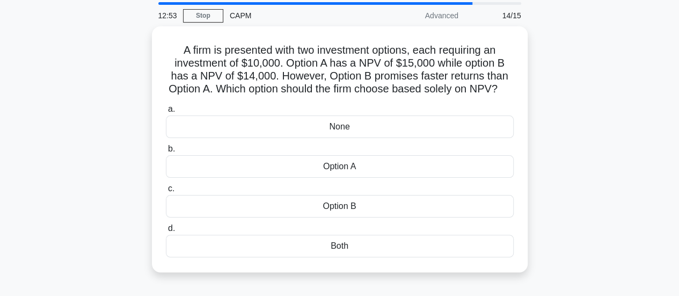
scroll to position [54, 0]
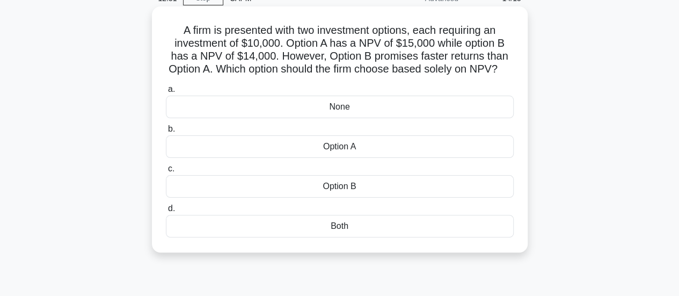
click at [405, 158] on div "Option A" at bounding box center [340, 146] width 348 height 23
click at [166, 133] on input "b. Option A" at bounding box center [166, 129] width 0 height 7
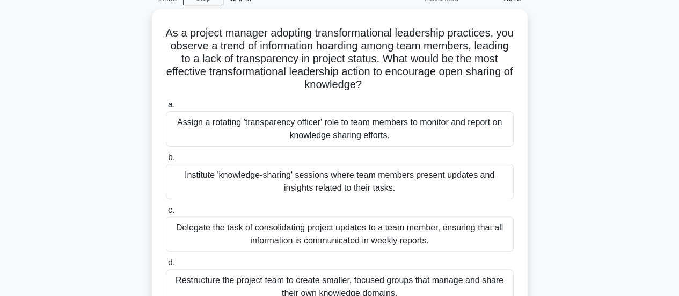
scroll to position [107, 0]
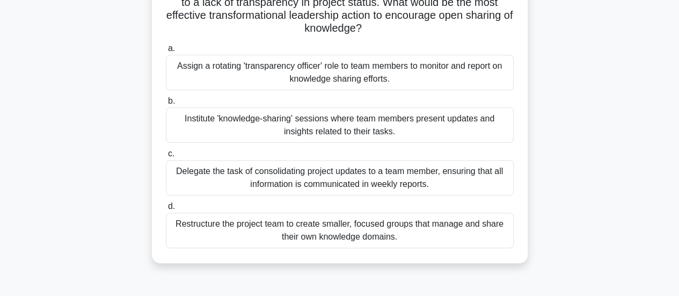
click at [451, 131] on div "Institute 'knowledge-sharing' sessions where team members present updates and i…" at bounding box center [340, 124] width 348 height 35
click at [166, 105] on input "b. Institute 'knowledge-sharing' sessions where team members present updates an…" at bounding box center [166, 101] width 0 height 7
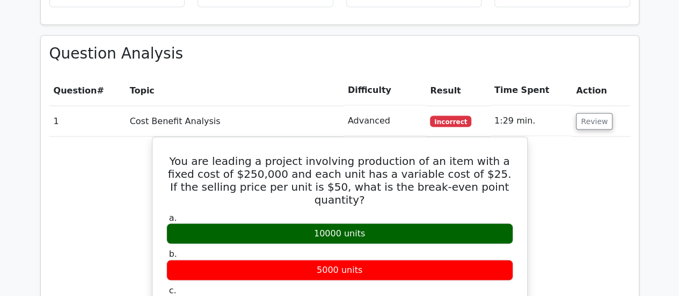
scroll to position [1020, 0]
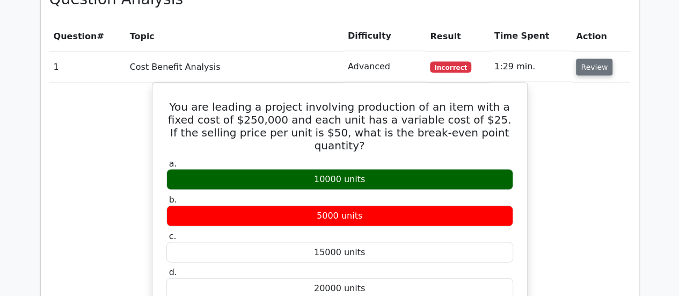
click at [587, 59] on button "Review" at bounding box center [594, 67] width 36 height 17
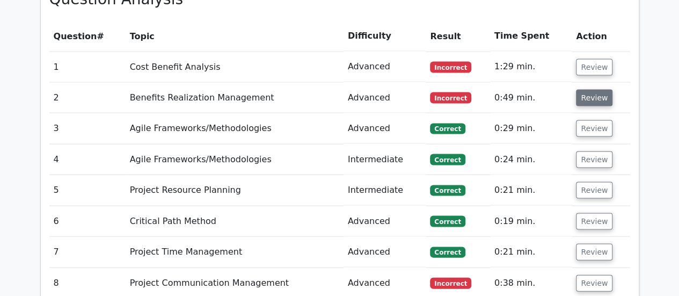
click at [584, 90] on button "Review" at bounding box center [594, 98] width 36 height 17
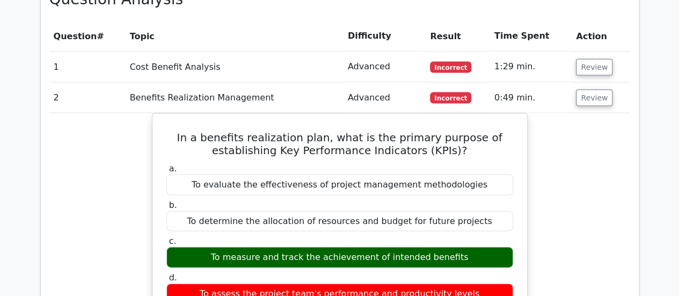
click at [595, 90] on button "Review" at bounding box center [594, 98] width 36 height 17
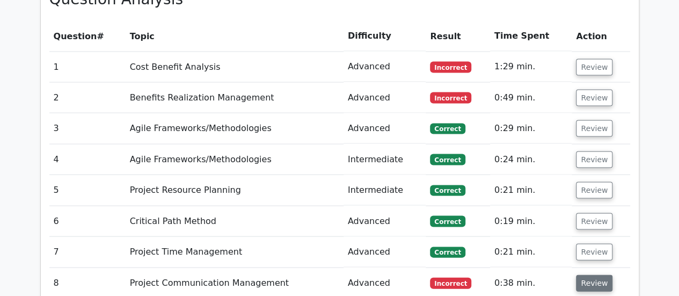
click at [596, 275] on button "Review" at bounding box center [594, 283] width 36 height 17
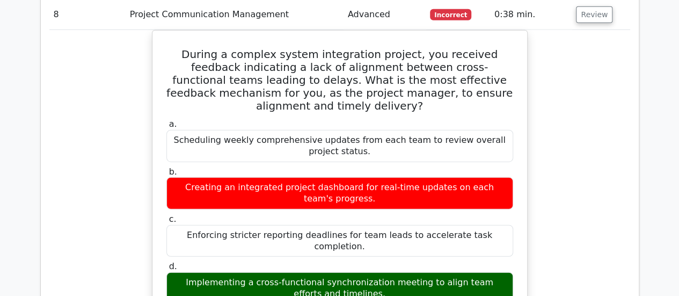
scroll to position [1234, 0]
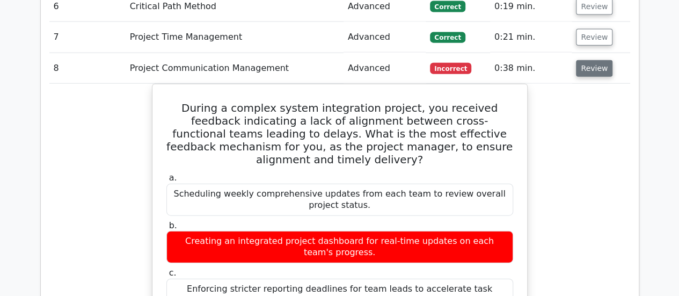
click at [583, 60] on button "Review" at bounding box center [594, 68] width 36 height 17
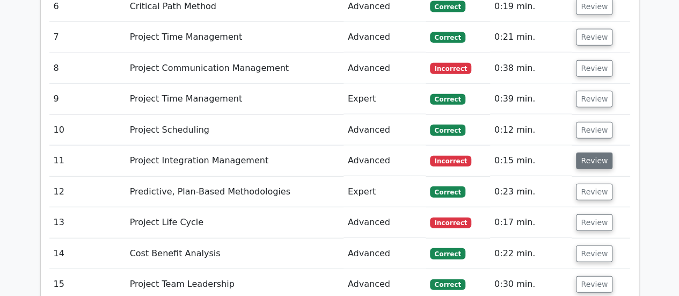
click at [593, 152] on button "Review" at bounding box center [594, 160] width 36 height 17
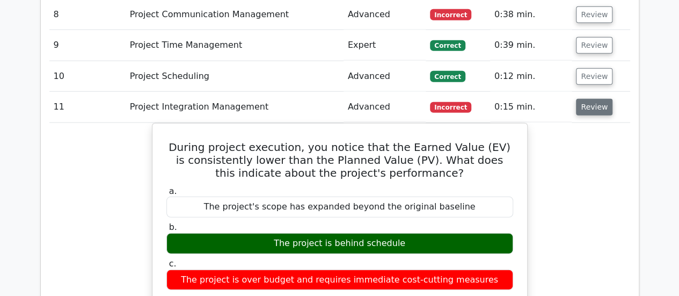
scroll to position [1342, 0]
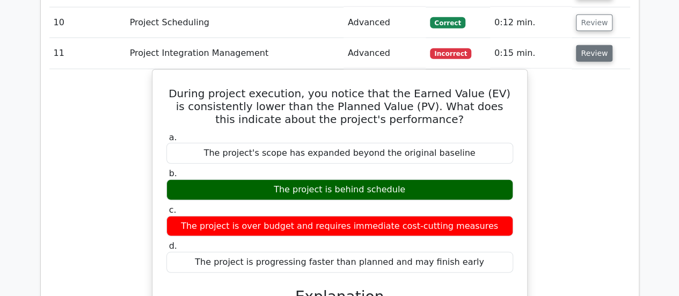
click at [591, 45] on button "Review" at bounding box center [594, 53] width 36 height 17
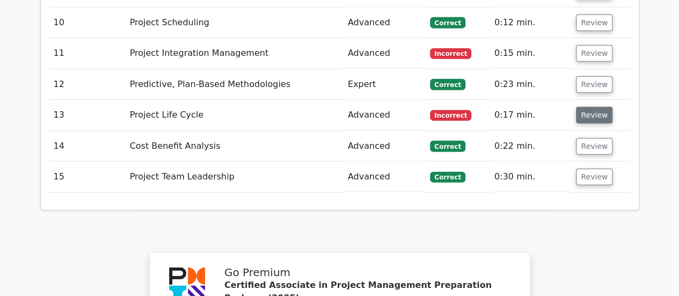
click at [593, 107] on button "Review" at bounding box center [594, 115] width 36 height 17
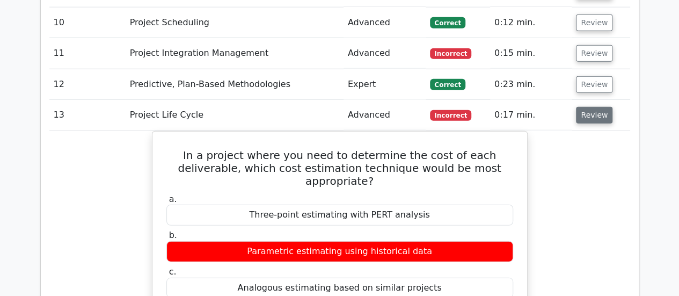
click at [593, 107] on button "Review" at bounding box center [594, 115] width 36 height 17
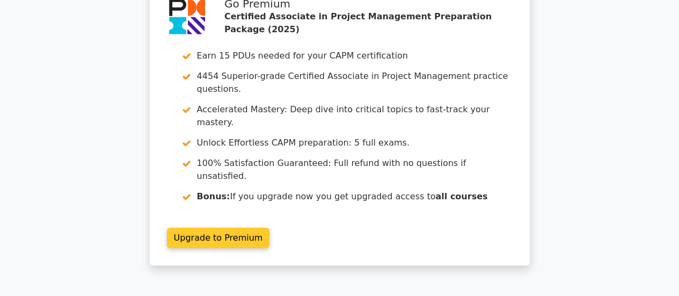
scroll to position [1610, 0]
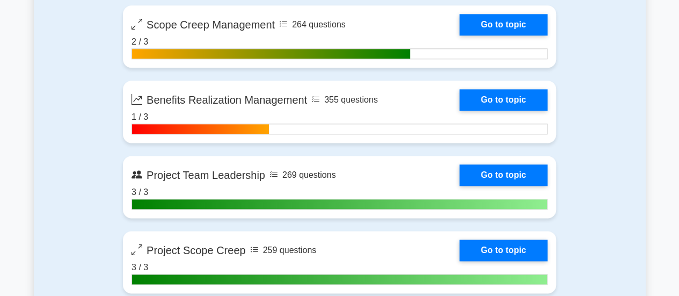
scroll to position [2522, 0]
